Goal: Task Accomplishment & Management: Use online tool/utility

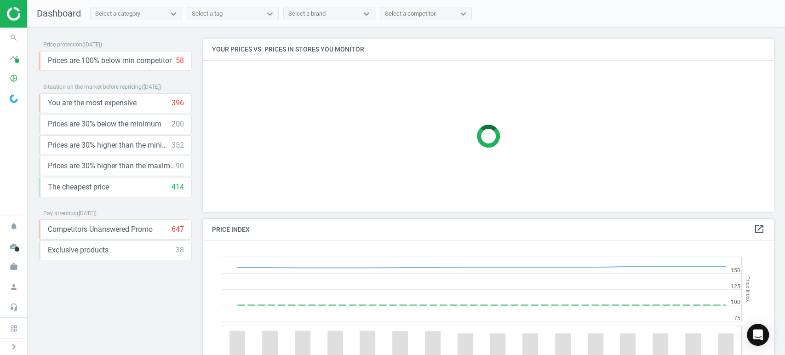
scroll to position [228, 579]
click at [16, 36] on icon "search" at bounding box center [13, 37] width 17 height 17
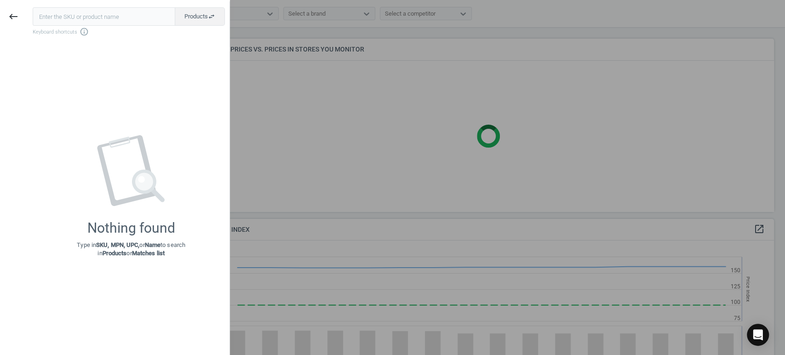
click at [122, 17] on input "text" at bounding box center [104, 16] width 143 height 18
click at [13, 17] on icon "keyboard_backspace" at bounding box center [13, 16] width 11 height 11
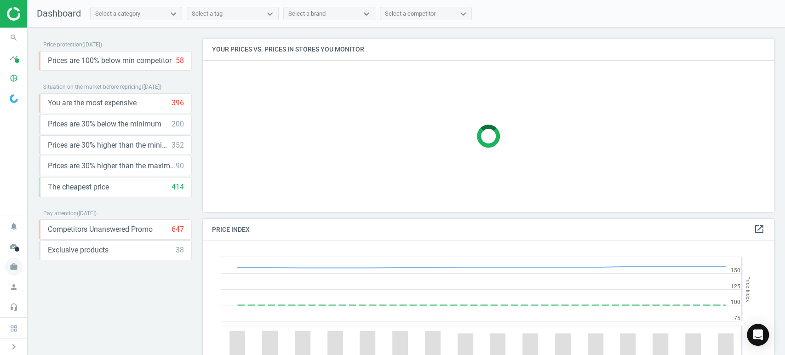
click at [15, 268] on icon "work" at bounding box center [13, 266] width 17 height 17
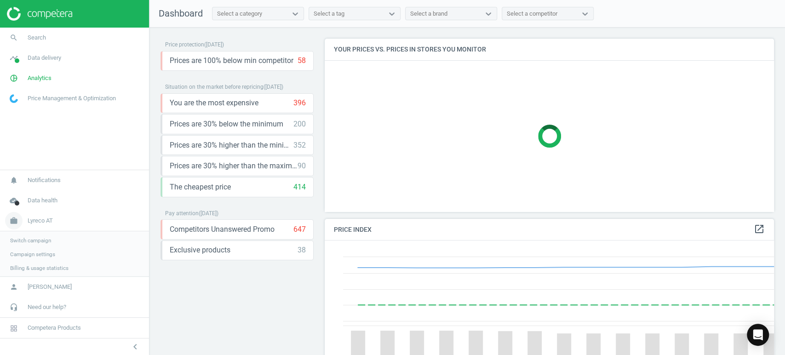
scroll to position [4, 5]
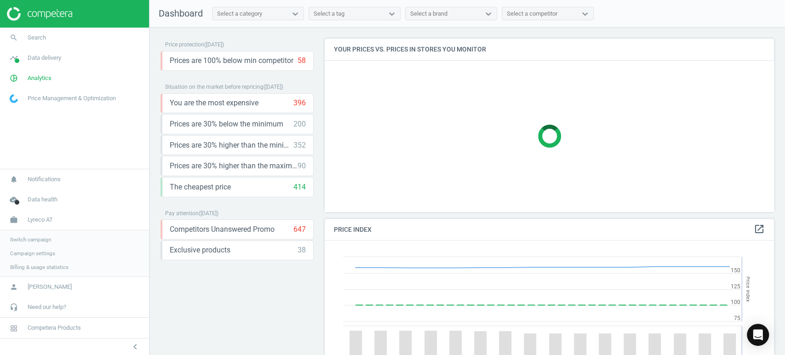
click at [37, 240] on span "Switch campaign" at bounding box center [30, 239] width 41 height 7
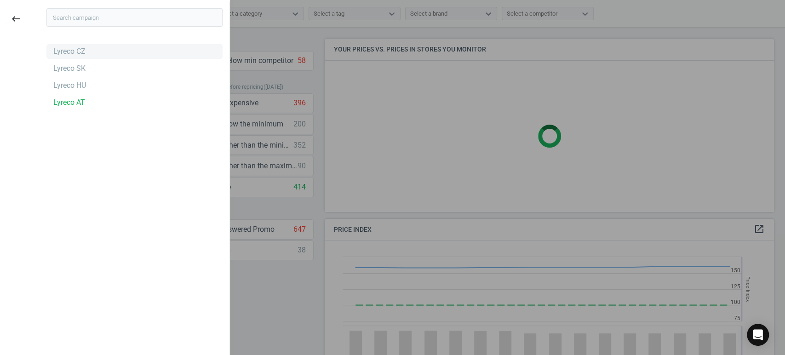
click at [79, 56] on div "Lyreco CZ" at bounding box center [69, 51] width 32 height 10
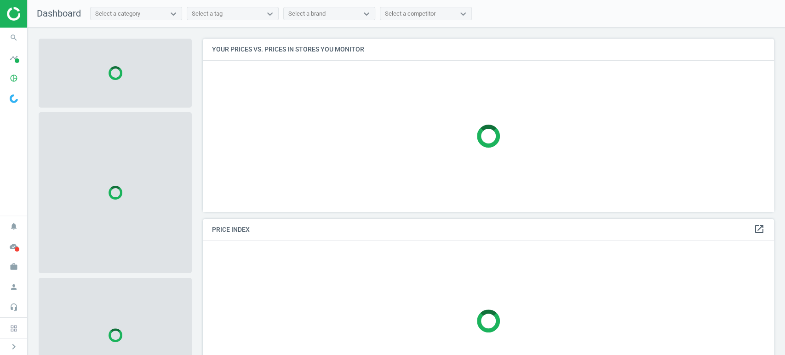
scroll to position [189, 579]
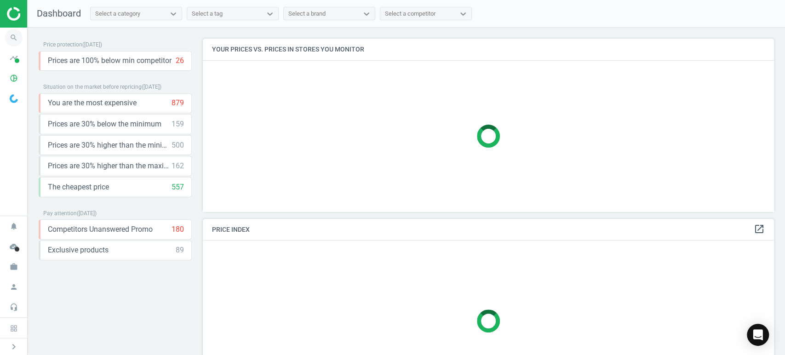
click at [10, 36] on icon "search" at bounding box center [13, 37] width 17 height 17
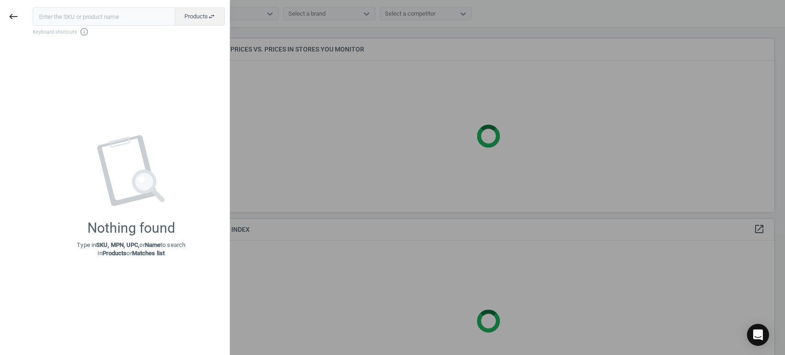
click at [85, 12] on input "text" at bounding box center [104, 16] width 143 height 18
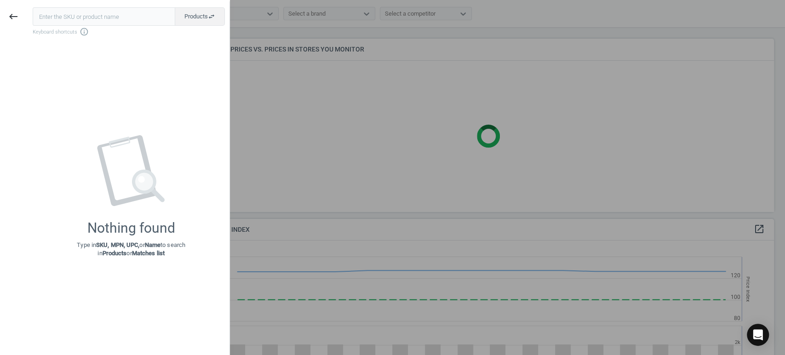
scroll to position [228, 579]
type input "159543"
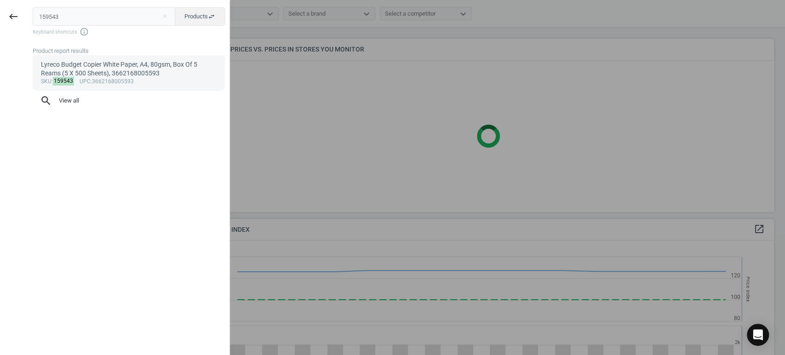
click at [101, 72] on div "Lyreco Budget Copier White Paper, A4, 80gsm, Box Of 5 Reams (5 X 500 Sheets), 3…" at bounding box center [129, 69] width 176 height 18
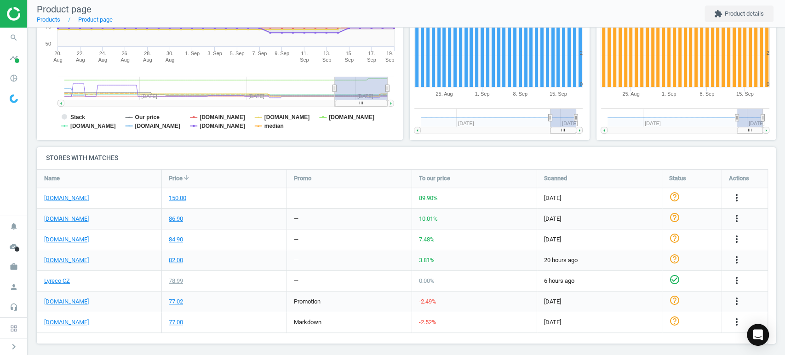
scroll to position [195, 0]
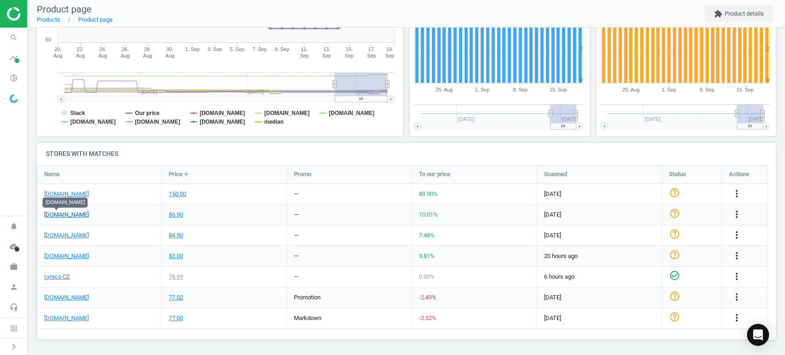
click at [62, 217] on link "[DOMAIN_NAME]" at bounding box center [66, 215] width 45 height 8
click at [17, 269] on icon "work" at bounding box center [13, 266] width 17 height 17
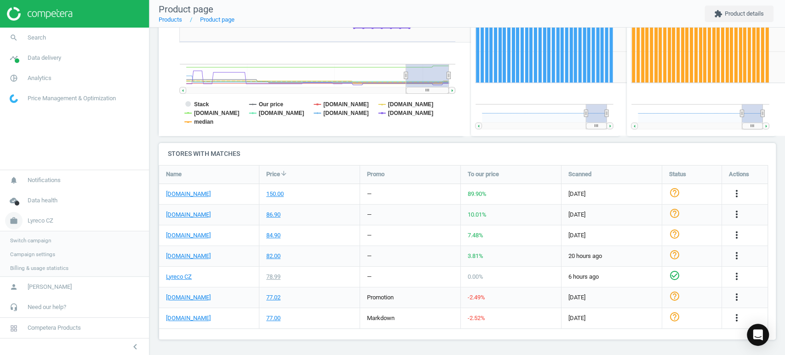
scroll to position [5, 5]
click at [35, 238] on span "Switch campaign" at bounding box center [30, 239] width 41 height 7
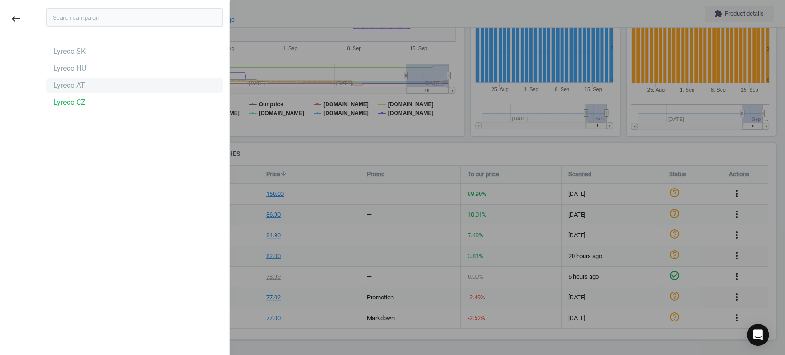
click at [78, 86] on div "Lyreco AT" at bounding box center [69, 85] width 32 height 10
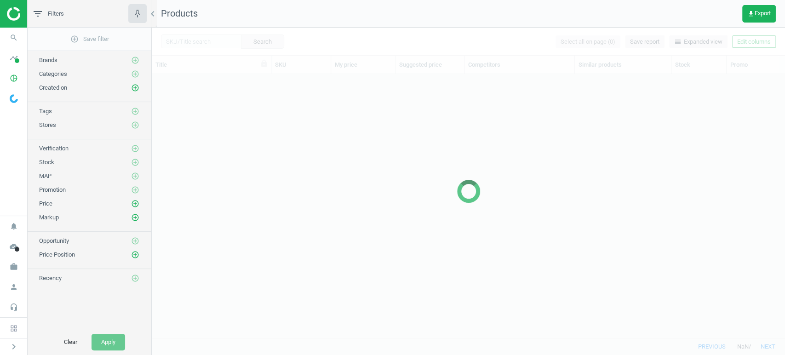
scroll to position [248, 625]
click at [11, 37] on icon "search" at bounding box center [13, 37] width 17 height 17
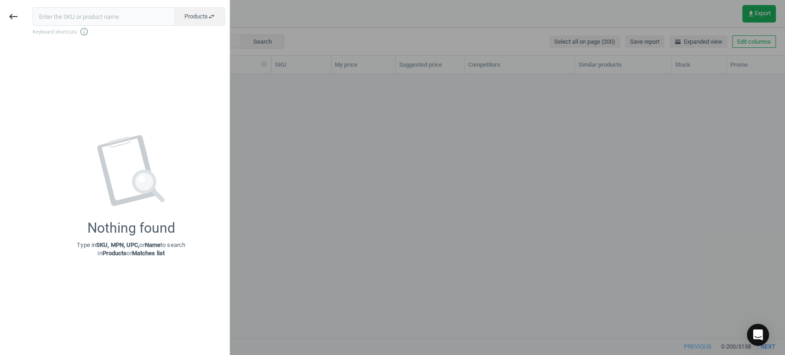
click at [81, 15] on input "text" at bounding box center [104, 16] width 143 height 18
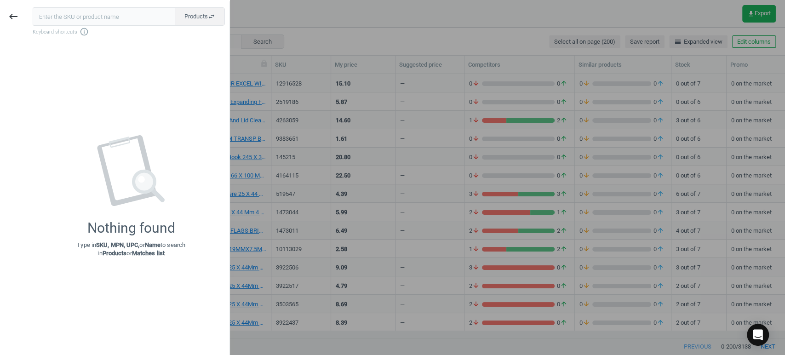
type input "159543"
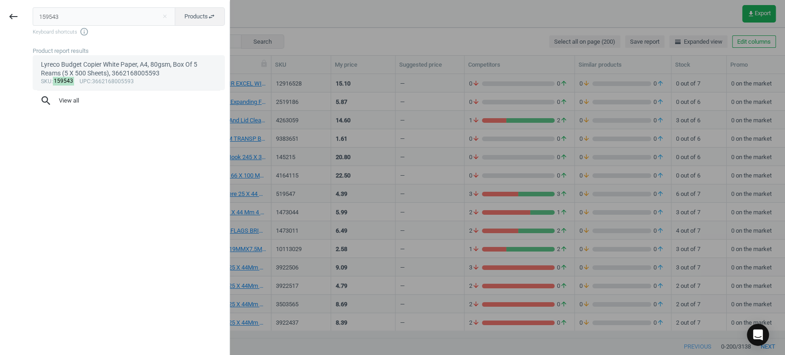
click at [77, 71] on div "Lyreco Budget Copier White Paper, A4, 80gsm, Box Of 5 Reams (5 X 500 Sheets), 3…" at bounding box center [129, 69] width 176 height 18
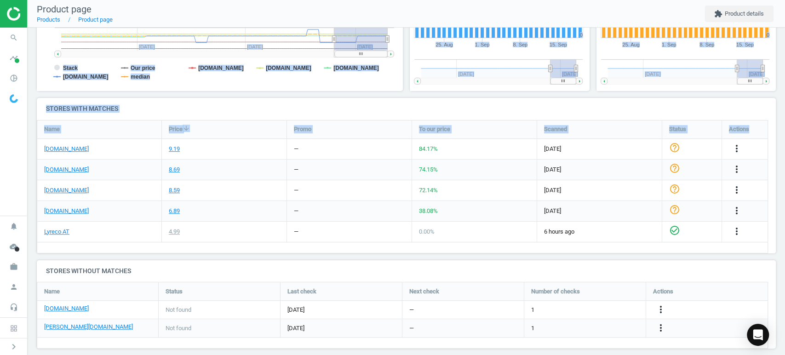
scroll to position [250, 0]
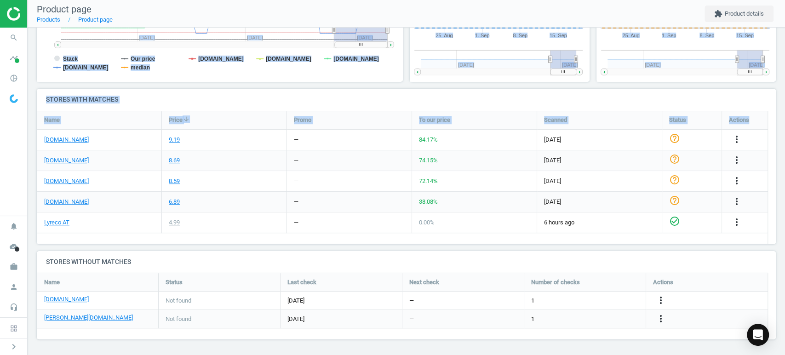
drag, startPoint x: 784, startPoint y: 66, endPoint x: 784, endPoint y: 203, distance: 136.6
click at [784, 203] on div "Lyreco Budget Copier White Paper, A4, 80gsm, Box Of 5 Reams (5 X 500 Sheets), 3…" at bounding box center [406, 191] width 757 height 327
click at [660, 300] on icon "more_vert" at bounding box center [660, 300] width 11 height 11
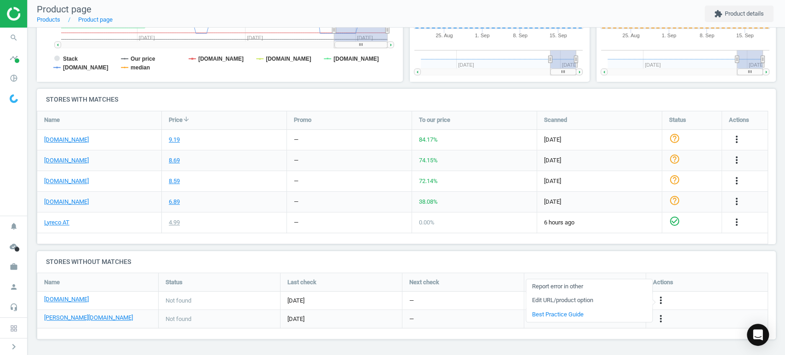
click at [563, 300] on link "Edit URL/product option" at bounding box center [589, 300] width 126 height 14
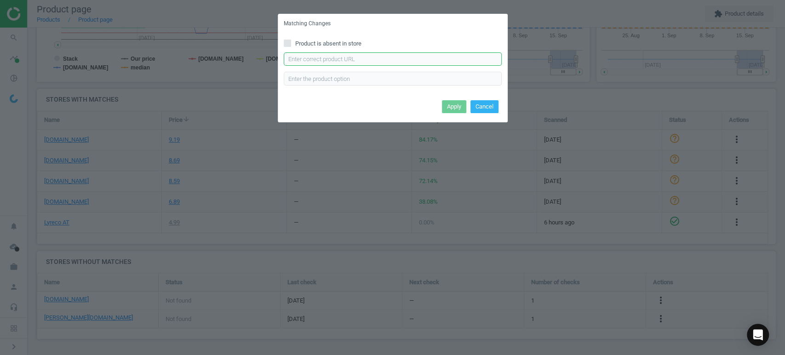
click at [370, 58] on input "text" at bounding box center [393, 59] width 218 height 14
paste input "https://www.vikingdirekt.at/de/viking-kopierpapier-a4-80-g-m-wei-500-blatt-p-53…"
type input "https://www.vikingdirekt.at/de/viking-kopierpapier-a4-80-g-m-wei-500-blatt-p-53…"
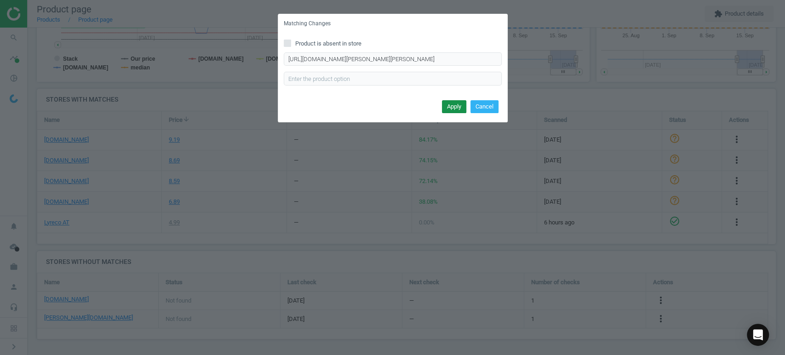
click at [460, 107] on button "Apply" at bounding box center [454, 106] width 24 height 13
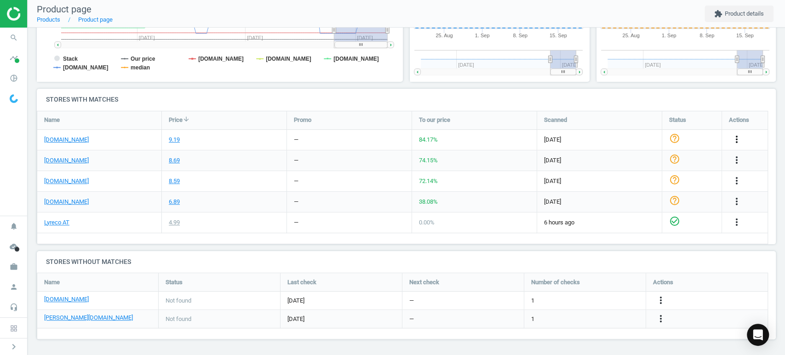
click at [735, 139] on icon "more_vert" at bounding box center [736, 139] width 11 height 11
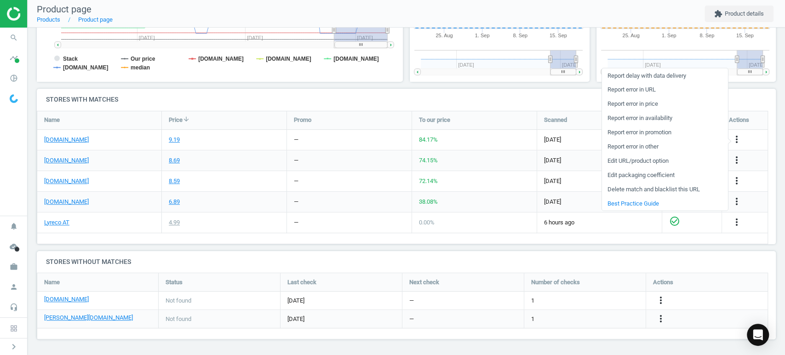
click at [632, 164] on link "Edit URL/product option" at bounding box center [665, 161] width 126 height 14
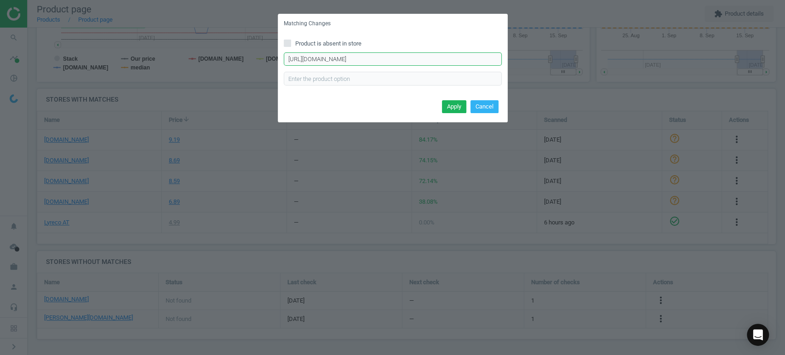
click at [443, 58] on input "https://www.office-discount.at/plano-kopierpapier-467530" at bounding box center [393, 59] width 218 height 14
paste input "go-copy-kopierpapier-536187"
type input "https://www.office-discount.at/go-copy-kopierpapier-536187"
click at [449, 108] on button "Apply" at bounding box center [454, 106] width 24 height 13
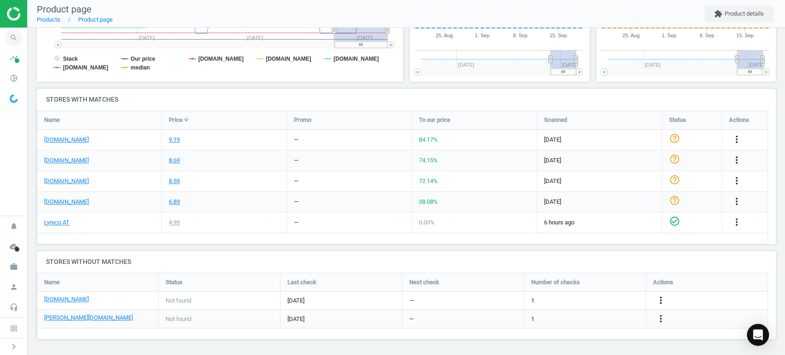
click at [15, 39] on icon "search" at bounding box center [13, 37] width 17 height 17
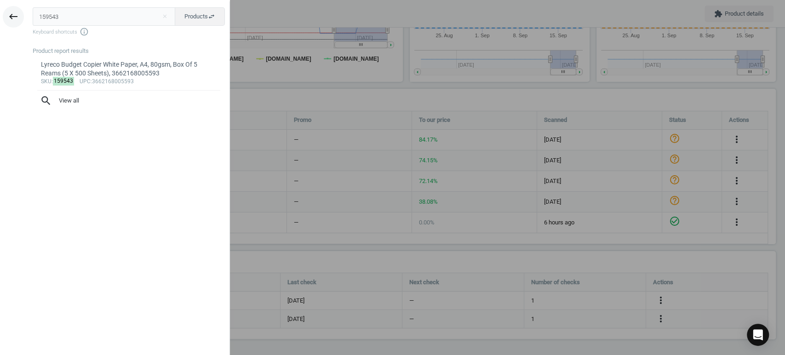
drag, startPoint x: 57, startPoint y: 14, endPoint x: 4, endPoint y: 14, distance: 52.9
click at [4, 14] on div "keyboard_backspace 159543 close Products swap_horiz Keyboard shortcuts info_out…" at bounding box center [115, 178] width 230 height 355
type input "157227"
click at [85, 74] on div "Lyreco Premium White Paper, A4, 80gsm, Box Of 5 Reams (5 X 500 Sheets), 3662168…" at bounding box center [129, 69] width 176 height 18
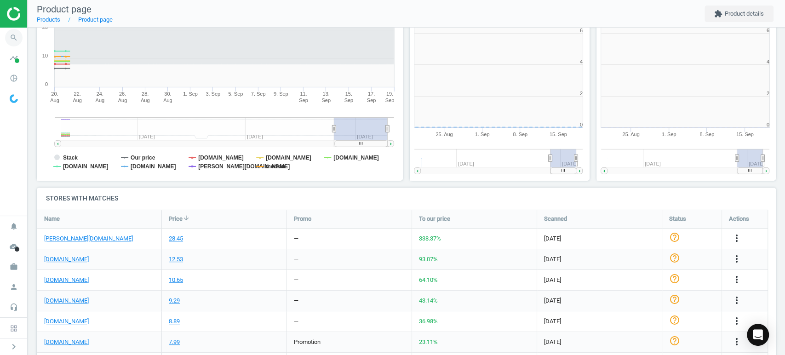
scroll to position [200, 194]
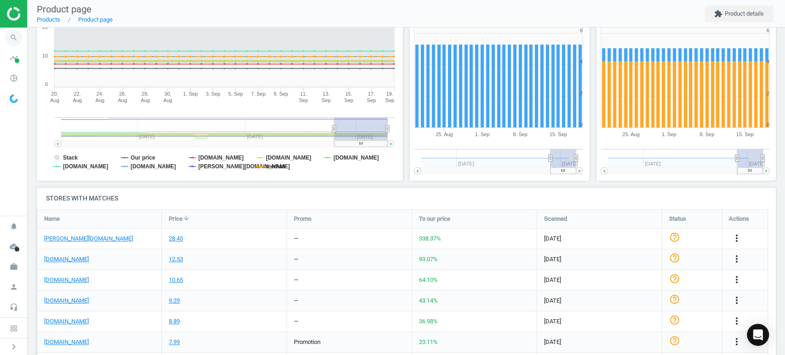
click at [15, 33] on icon "search" at bounding box center [13, 37] width 17 height 17
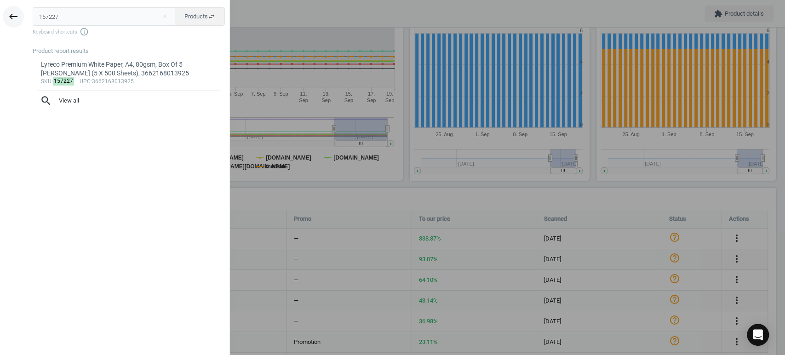
drag, startPoint x: 73, startPoint y: 18, endPoint x: 10, endPoint y: 19, distance: 62.6
click at [10, 19] on div "keyboard_backspace 157227 close Products swap_horiz Keyboard shortcuts info_out…" at bounding box center [115, 178] width 230 height 355
type input "157796"
click at [80, 70] on div "Lyreco White Paper, A4, 80gsm, Box Of 5 Reams (5 X 500 Sheets), 3662168013956" at bounding box center [129, 69] width 176 height 18
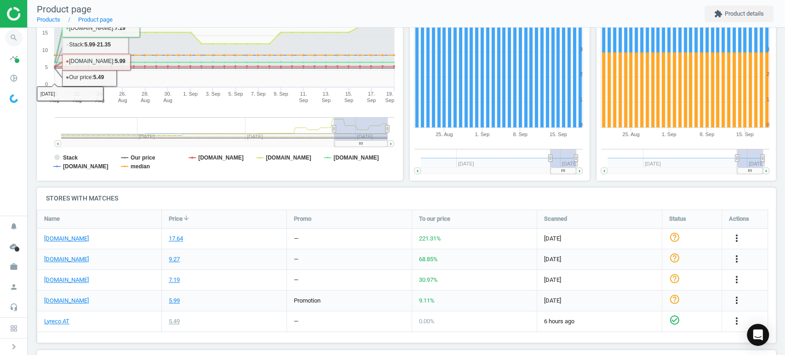
click at [10, 33] on icon "search" at bounding box center [13, 37] width 17 height 17
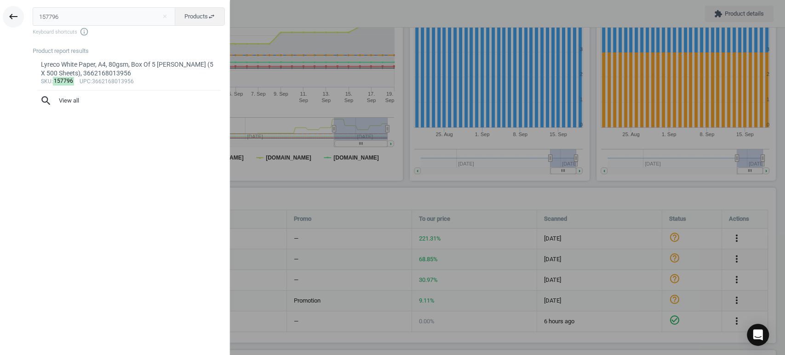
drag, startPoint x: 83, startPoint y: 21, endPoint x: 4, endPoint y: 14, distance: 79.9
click at [4, 14] on div "keyboard_backspace 157796 close Products swap_horiz Keyboard shortcuts info_out…" at bounding box center [115, 178] width 230 height 355
type input "159543"
click at [73, 67] on div "Lyreco Budget Copier White Paper, A4, 80gsm, Box Of 5 Reams (5 X 500 Sheets), 3…" at bounding box center [129, 69] width 176 height 18
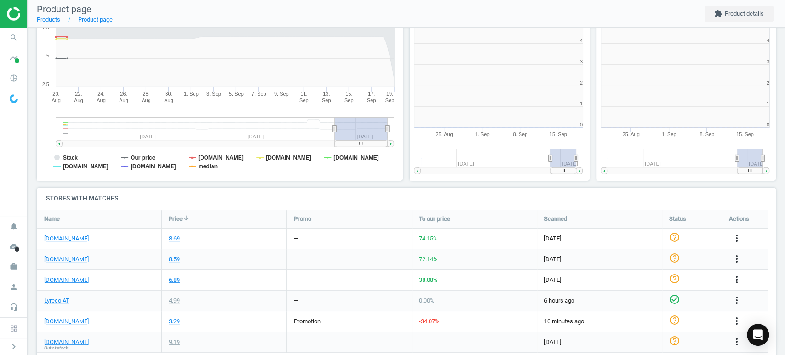
scroll to position [200, 194]
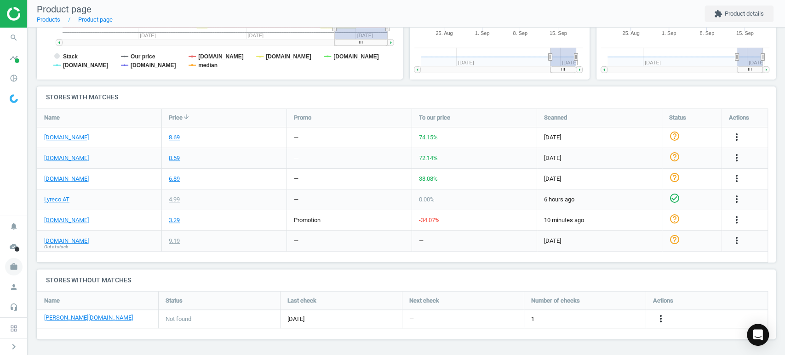
click at [14, 267] on icon "work" at bounding box center [13, 266] width 17 height 17
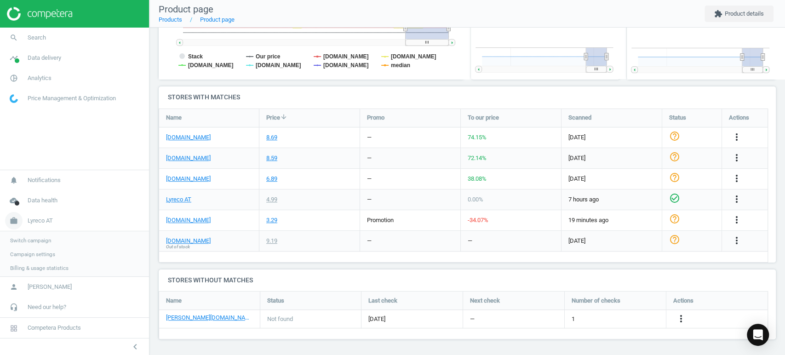
scroll to position [5, 5]
click at [34, 241] on span "Switch campaign" at bounding box center [30, 239] width 41 height 7
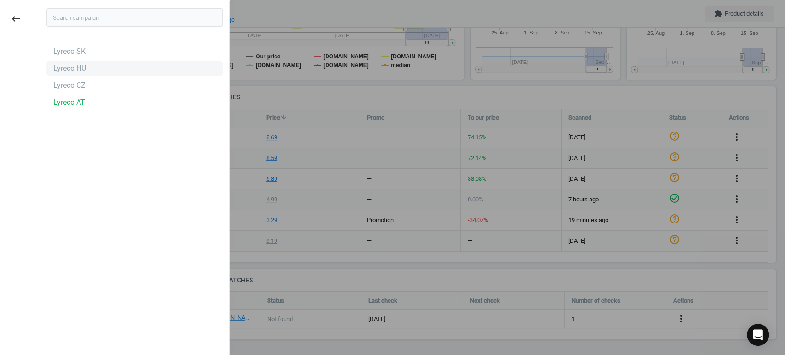
click at [77, 69] on div "Lyreco HU" at bounding box center [69, 68] width 33 height 10
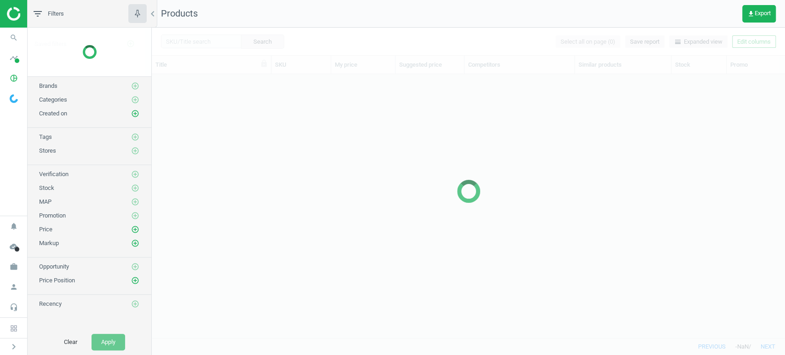
scroll to position [248, 625]
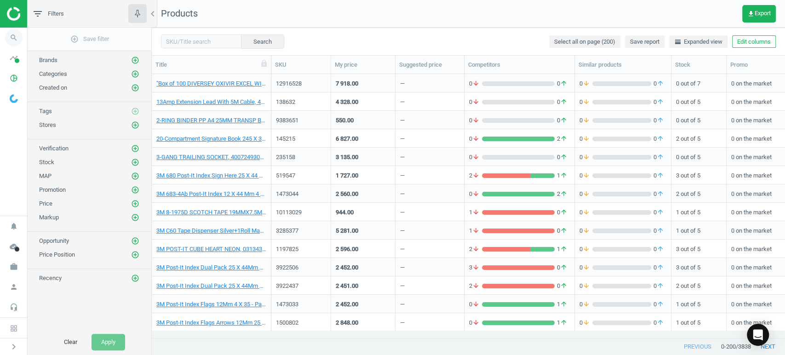
click at [16, 40] on icon "search" at bounding box center [13, 37] width 17 height 17
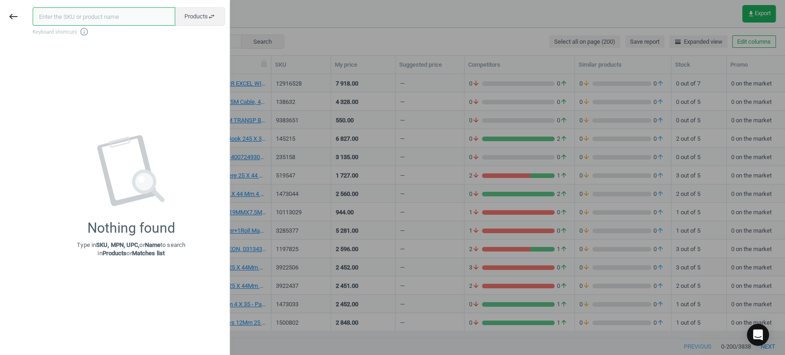
click at [88, 16] on input "text" at bounding box center [104, 16] width 143 height 18
type input "159543"
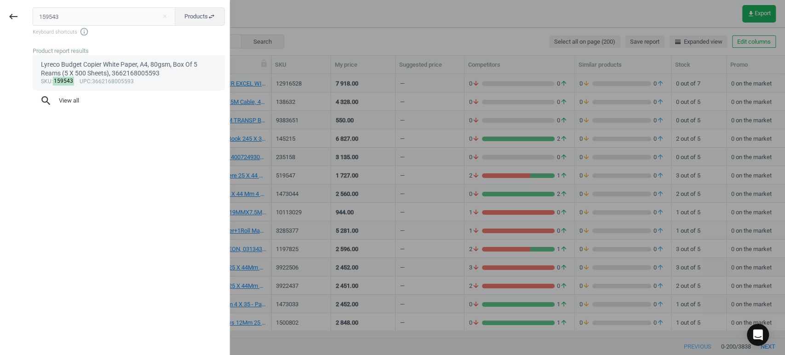
click at [96, 80] on div "sku : 159543 upc :3662168005593" at bounding box center [129, 81] width 176 height 7
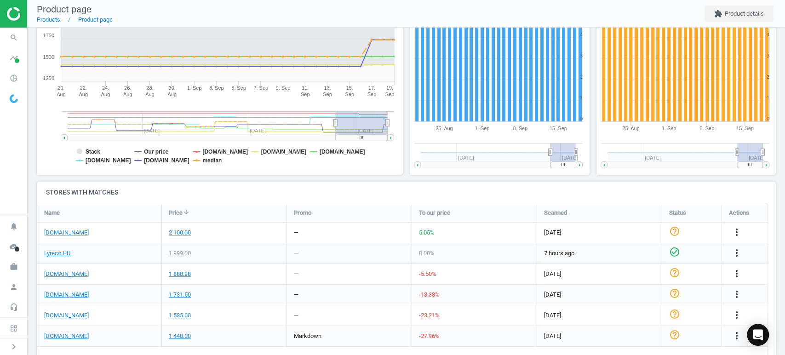
scroll to position [175, 0]
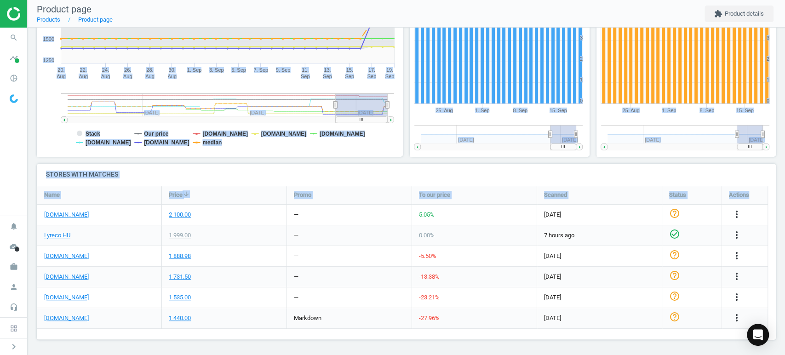
drag, startPoint x: 784, startPoint y: 77, endPoint x: 784, endPoint y: 206, distance: 128.8
click at [784, 206] on div "Lyreco Budget Copier White Paper, A4, 80gsm, Box Of 5 Reams (5 X 500 Sheets), 3…" at bounding box center [406, 191] width 757 height 327
